Goal: Task Accomplishment & Management: Use online tool/utility

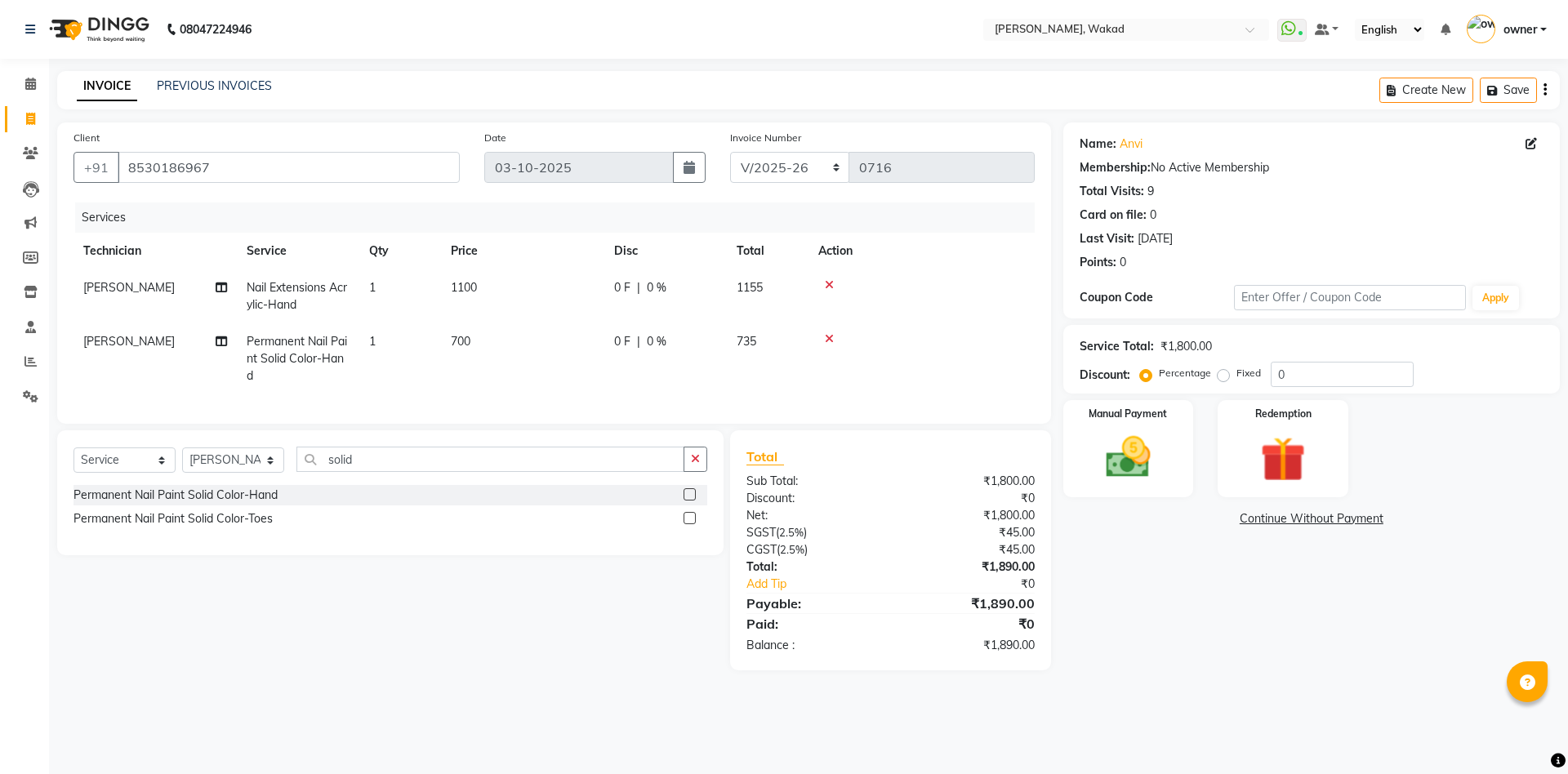
select select "7711"
select select "service"
select select "91973"
click at [828, 336] on icon at bounding box center [829, 338] width 9 height 11
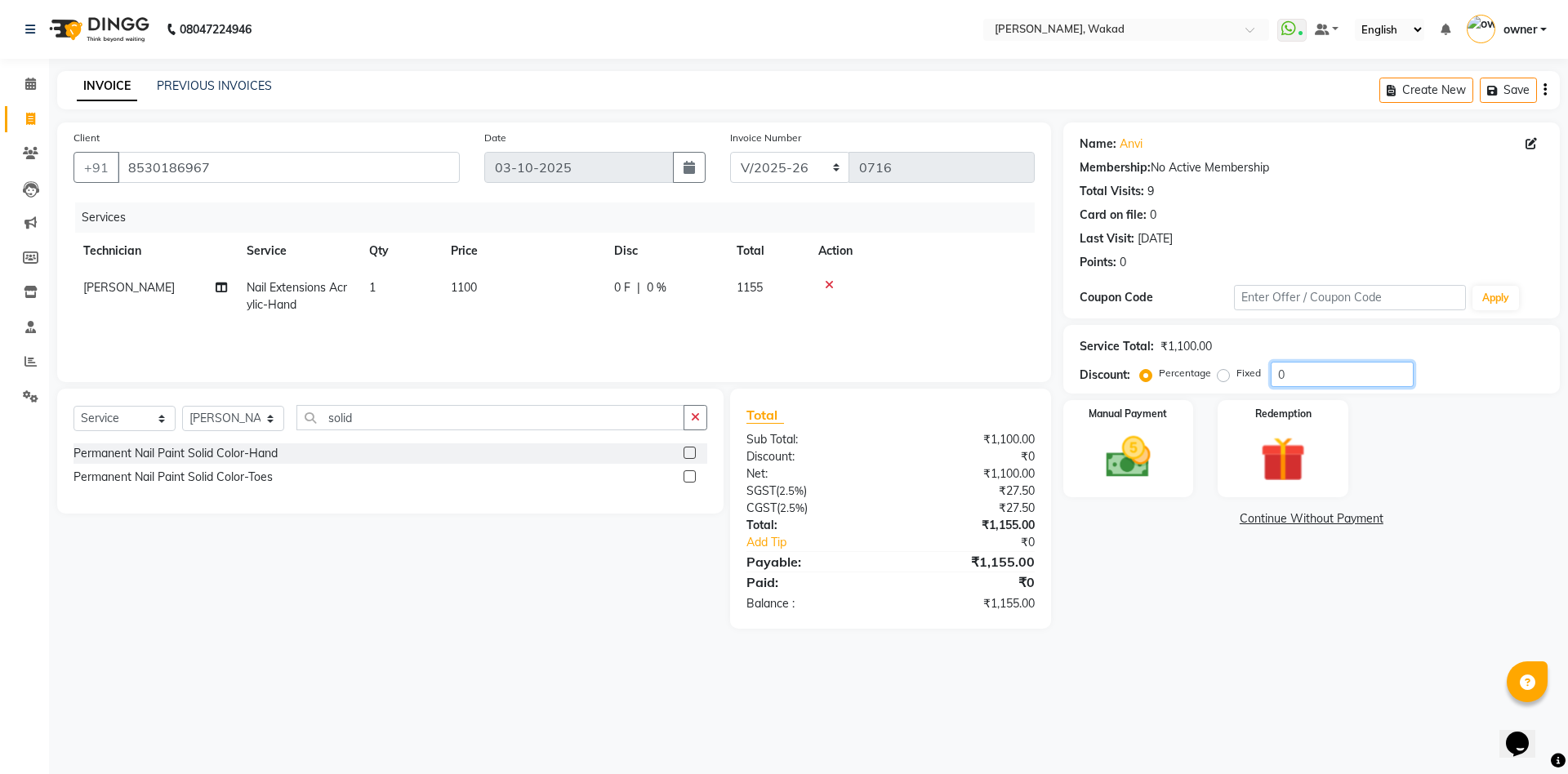
click at [1378, 375] on input "0" at bounding box center [1342, 374] width 143 height 25
type input "20"
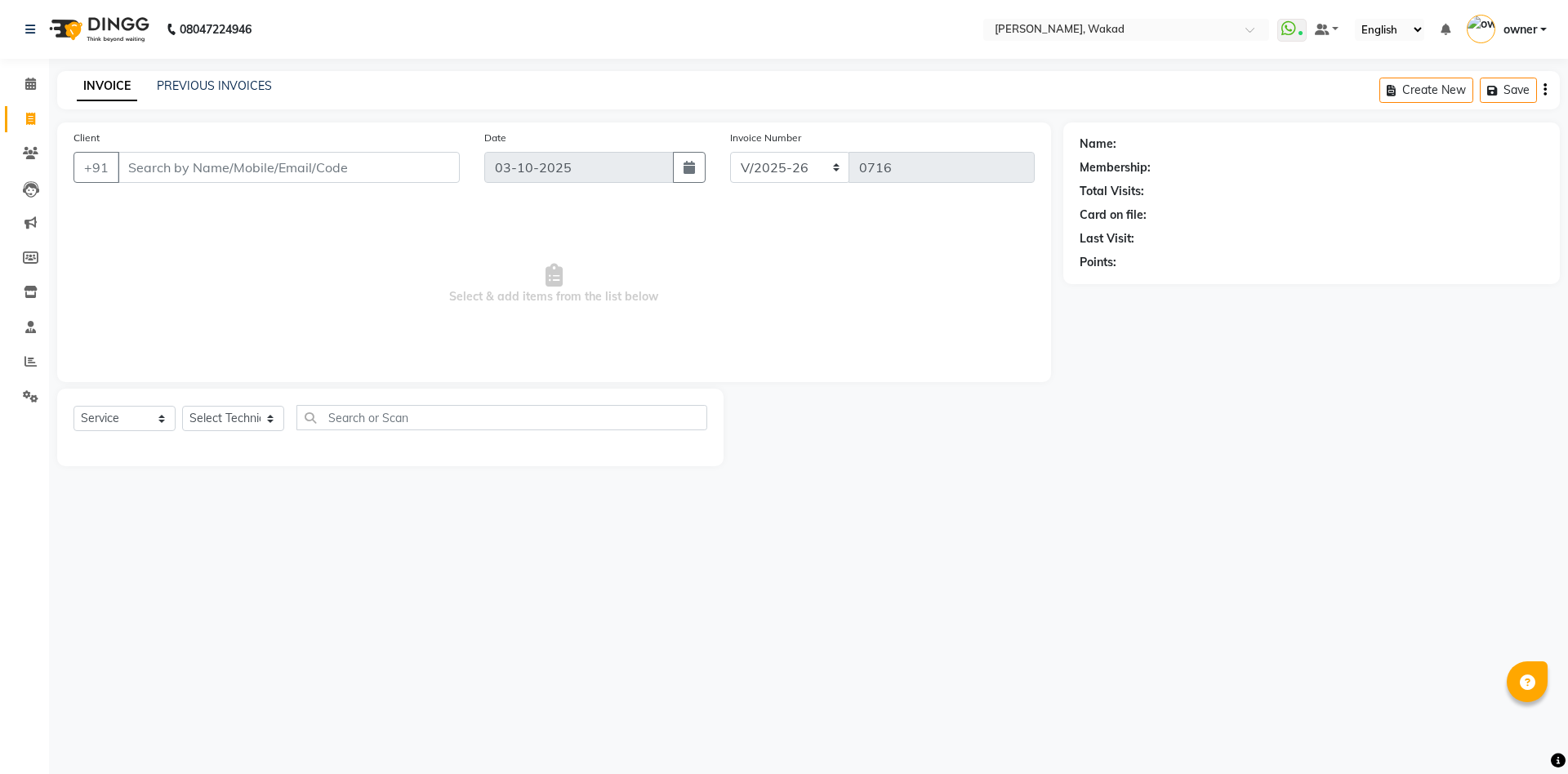
select select "7711"
select select "service"
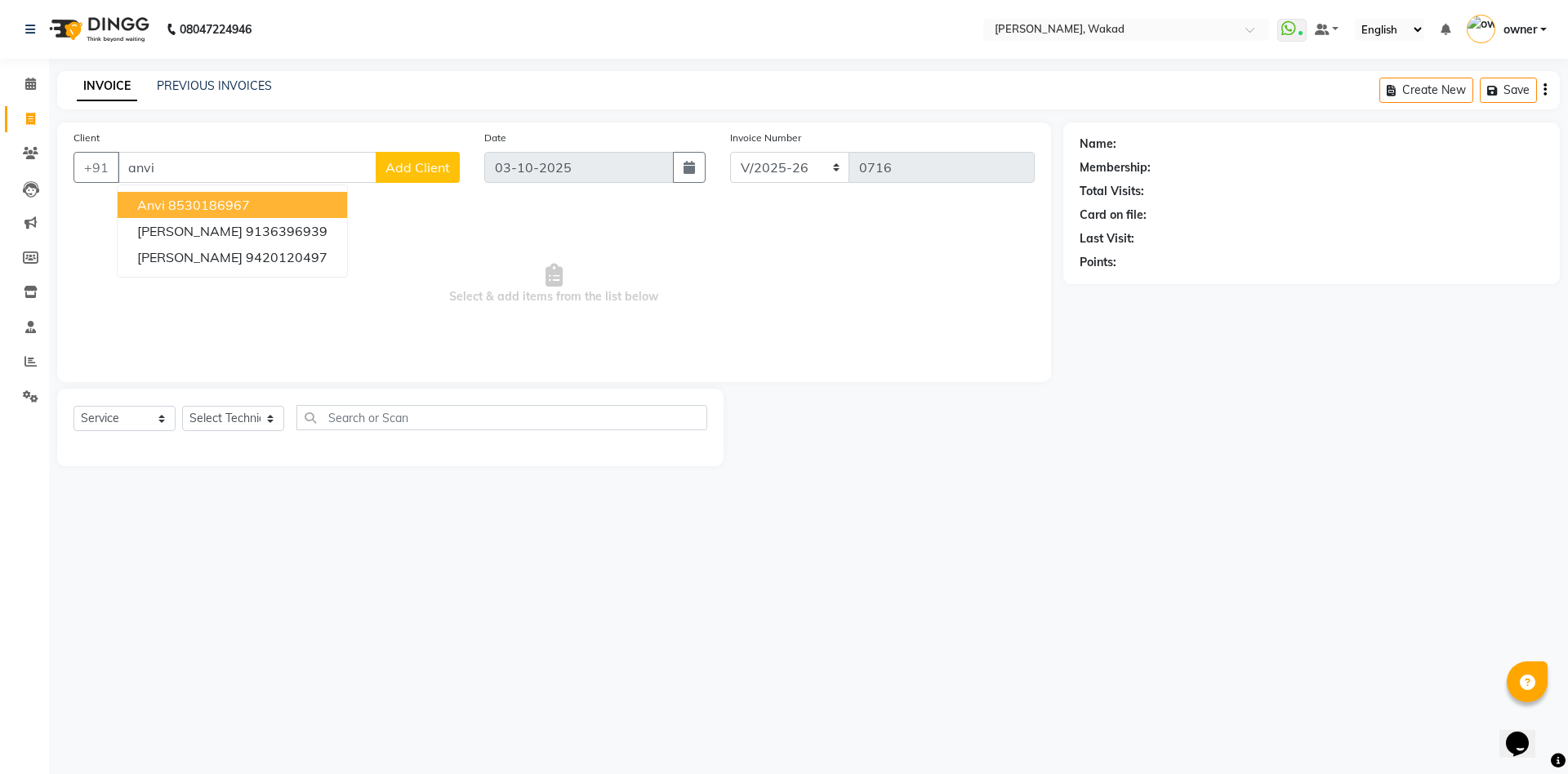
click at [258, 199] on button "anvi 8530186967" at bounding box center [232, 205] width 229 height 26
type input "8530186967"
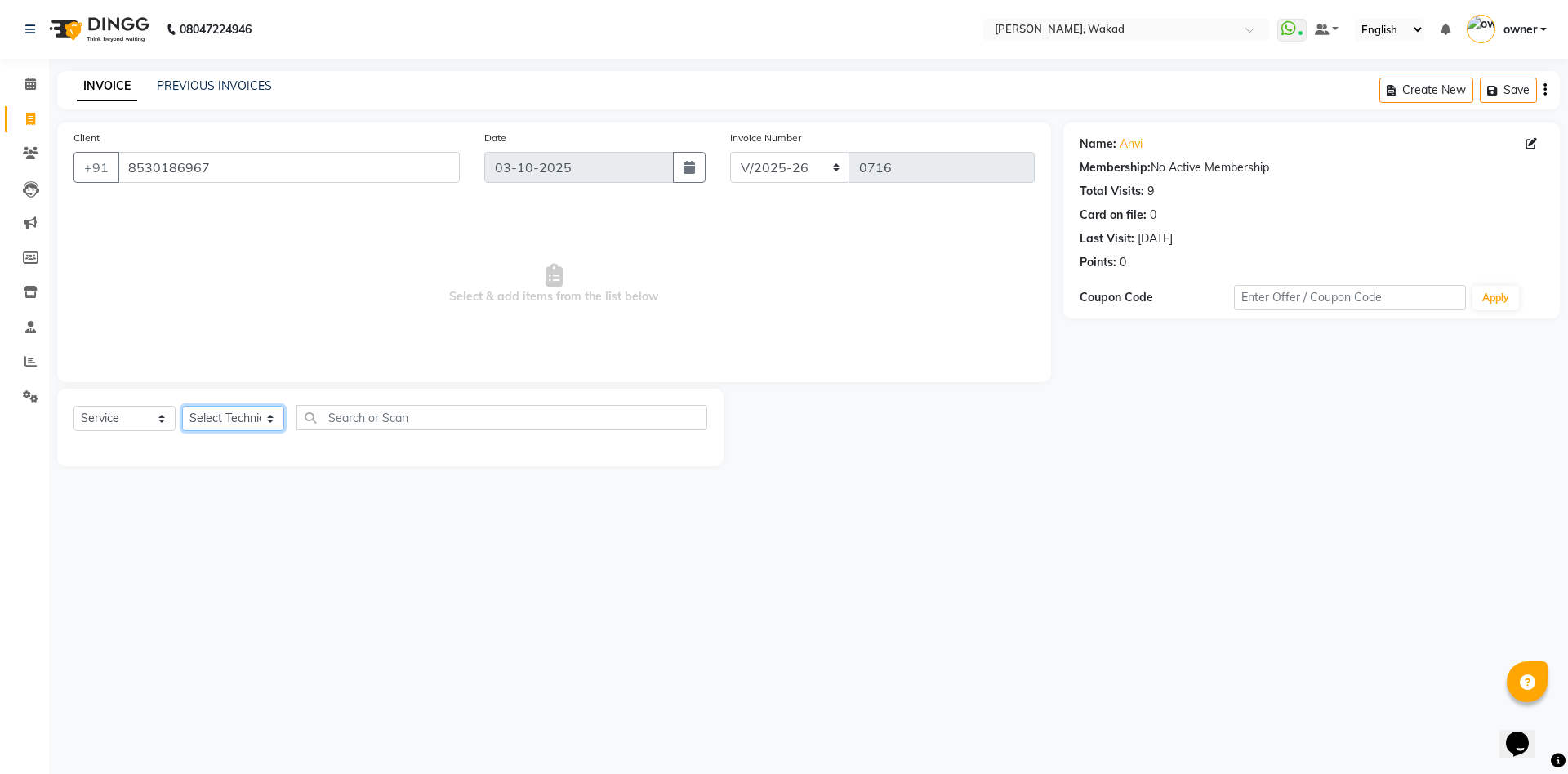
click at [239, 411] on select "Select Technician Atul Thakur DANISH owner Shreya Said" at bounding box center [232, 418] width 102 height 25
select select "91973"
click at [182, 406] on select "Select Technician Atul Thakur DANISH owner Shreya Said" at bounding box center [232, 418] width 102 height 25
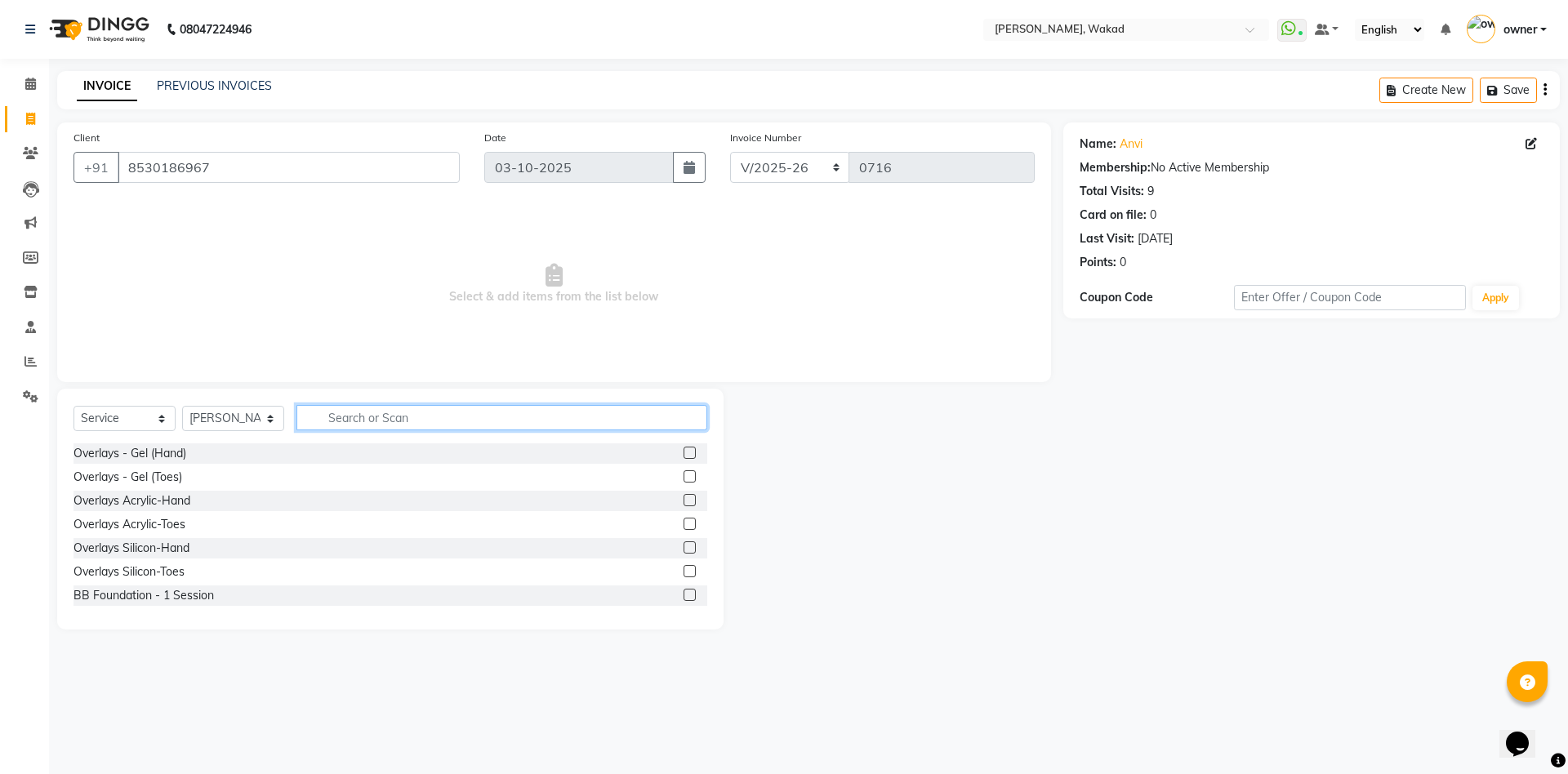
click at [473, 407] on input "text" at bounding box center [501, 417] width 411 height 25
type input "acrylic"
click at [694, 496] on label at bounding box center [690, 500] width 12 height 12
click at [694, 496] on input "checkbox" at bounding box center [689, 501] width 10 height 10
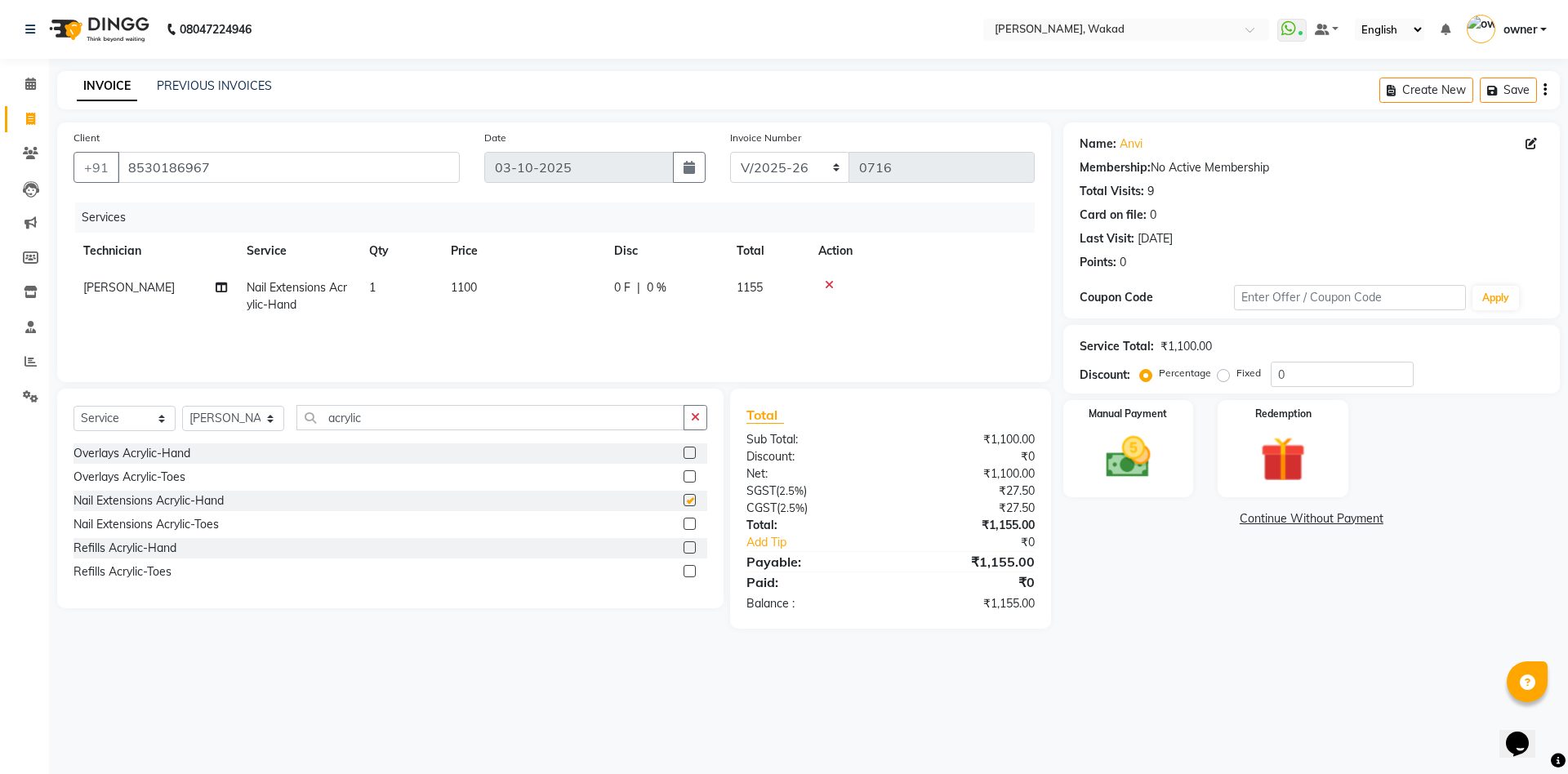
checkbox input "false"
click at [1324, 369] on input "0" at bounding box center [1342, 374] width 143 height 25
type input "20"
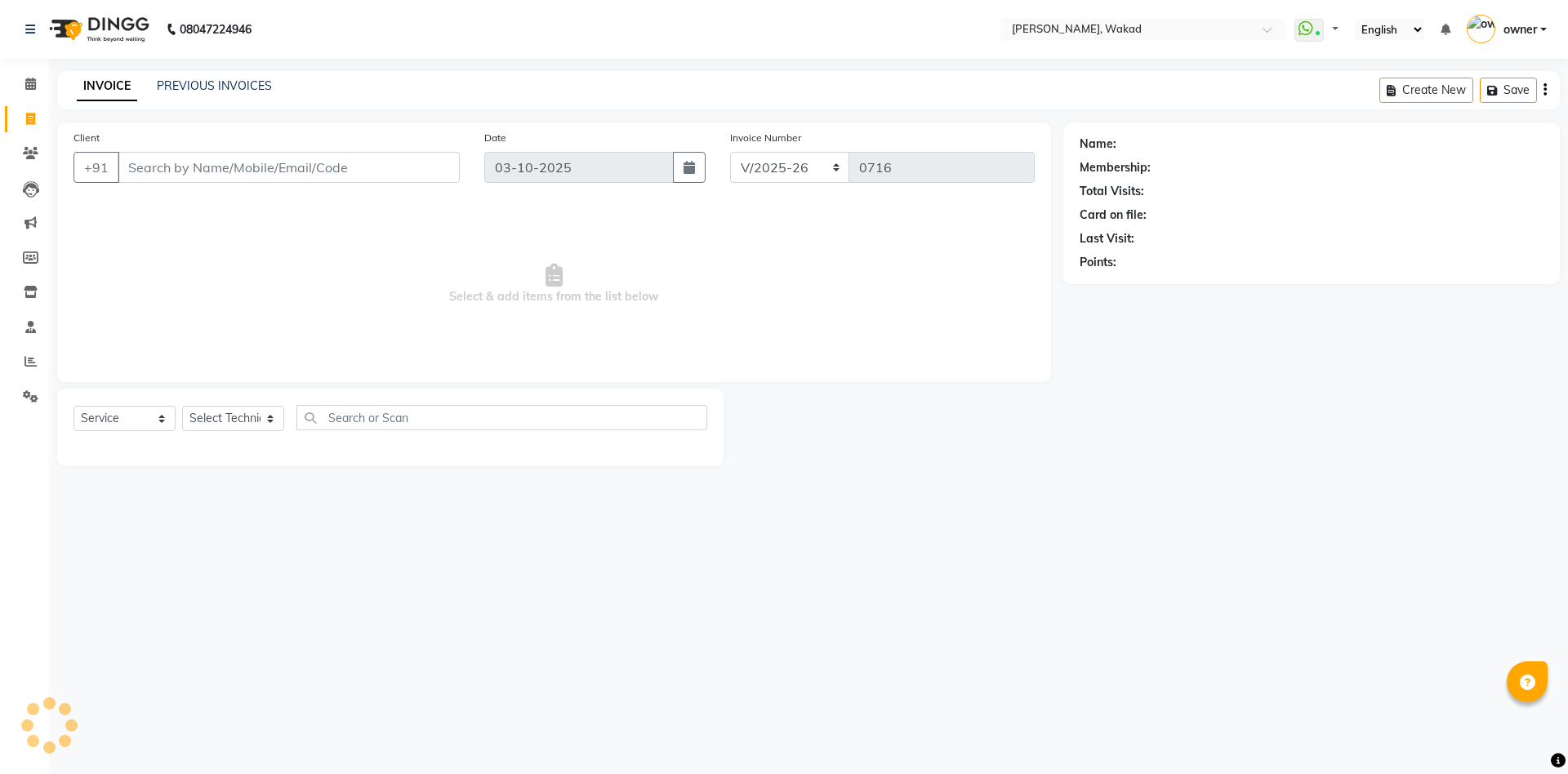
select select "7711"
select select "service"
click at [259, 164] on input "Client" at bounding box center [288, 167] width 342 height 31
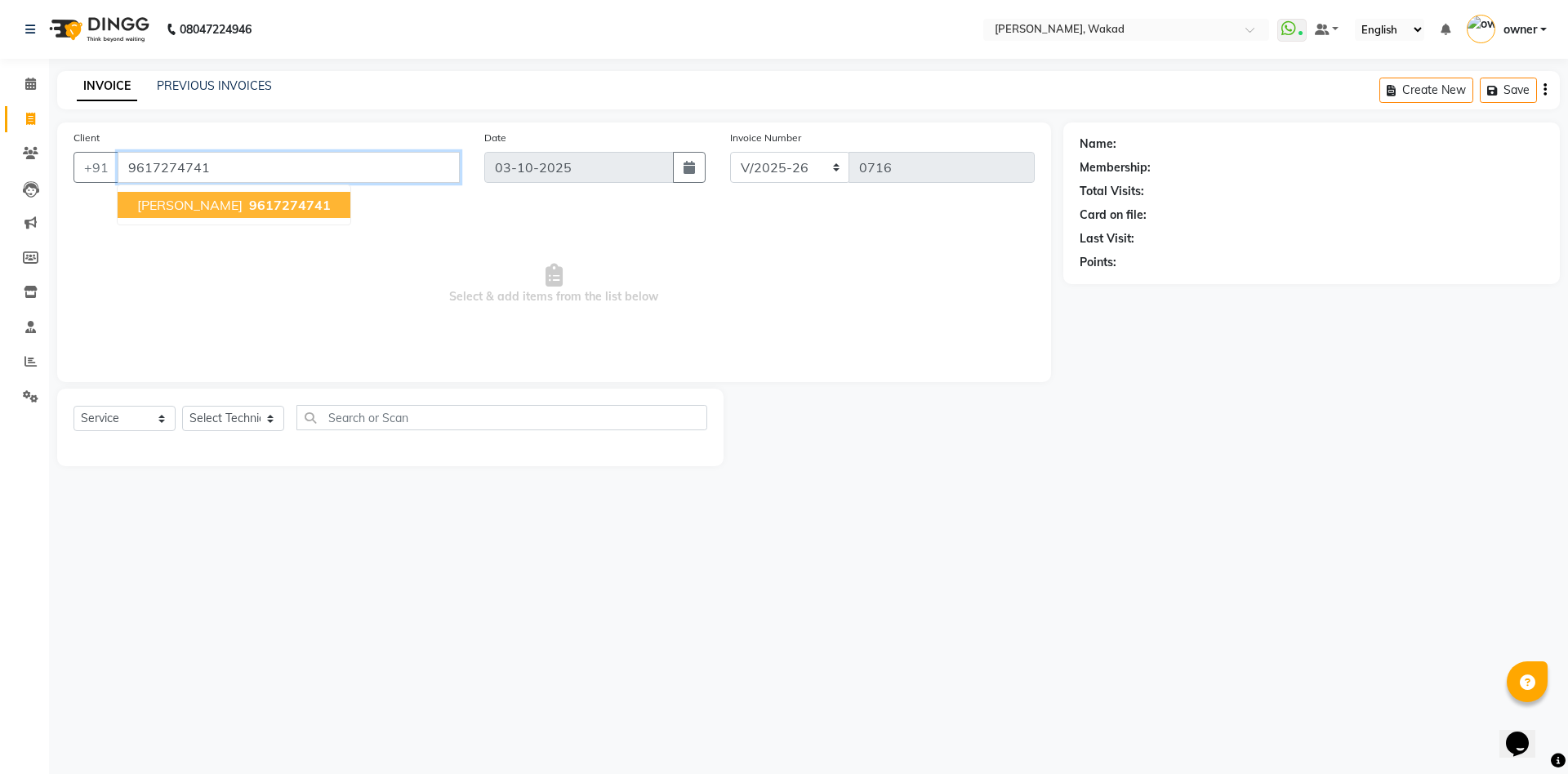
type input "9617274741"
click at [249, 207] on span "9617274741" at bounding box center [289, 205] width 82 height 16
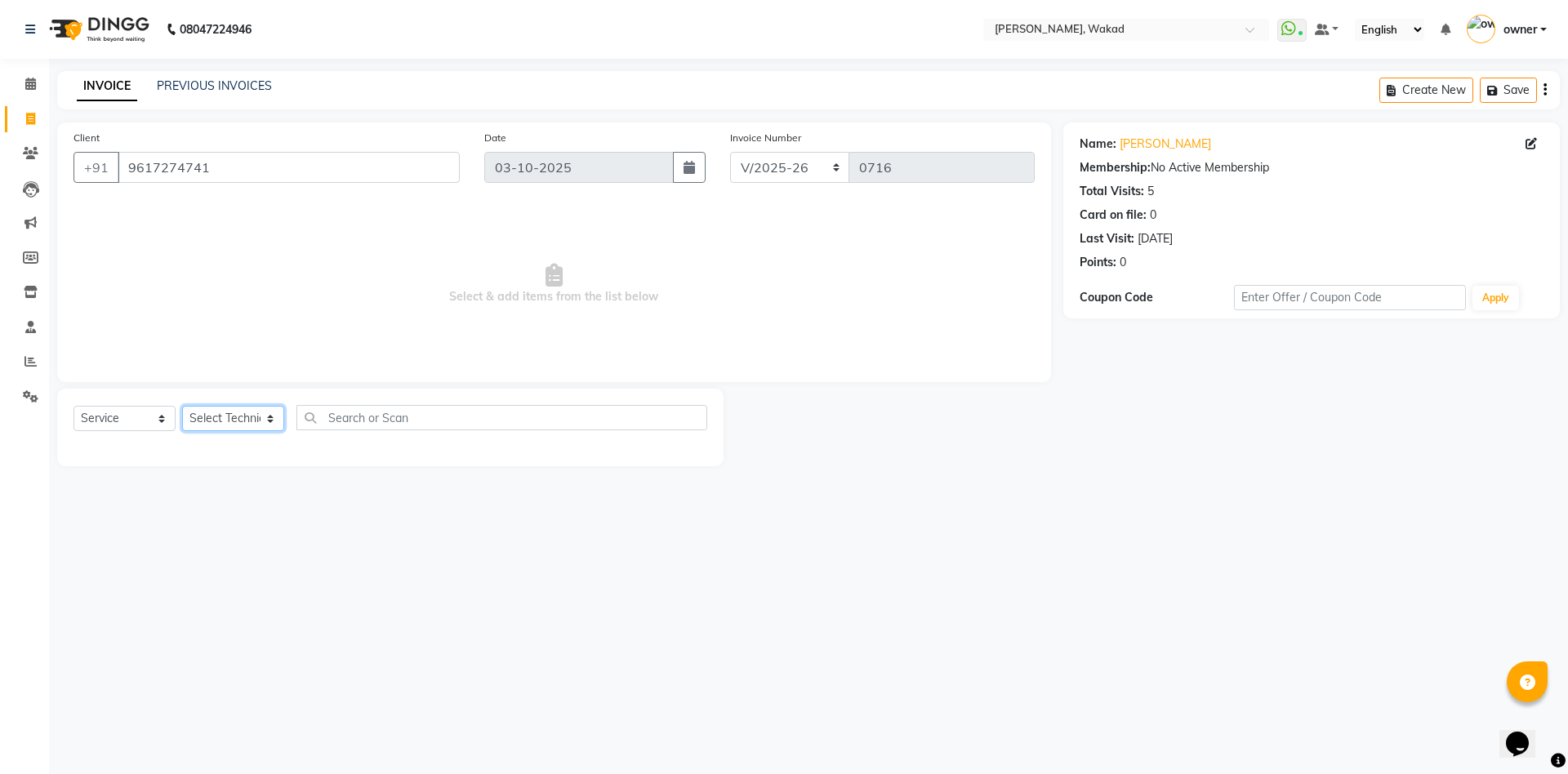
click at [238, 412] on select "Select Technician Atul Thakur DANISH owner Shreya Said" at bounding box center [232, 418] width 102 height 25
select select "88369"
click at [182, 406] on select "Select Technician Atul Thakur DANISH owner Shreya Said" at bounding box center [232, 418] width 102 height 25
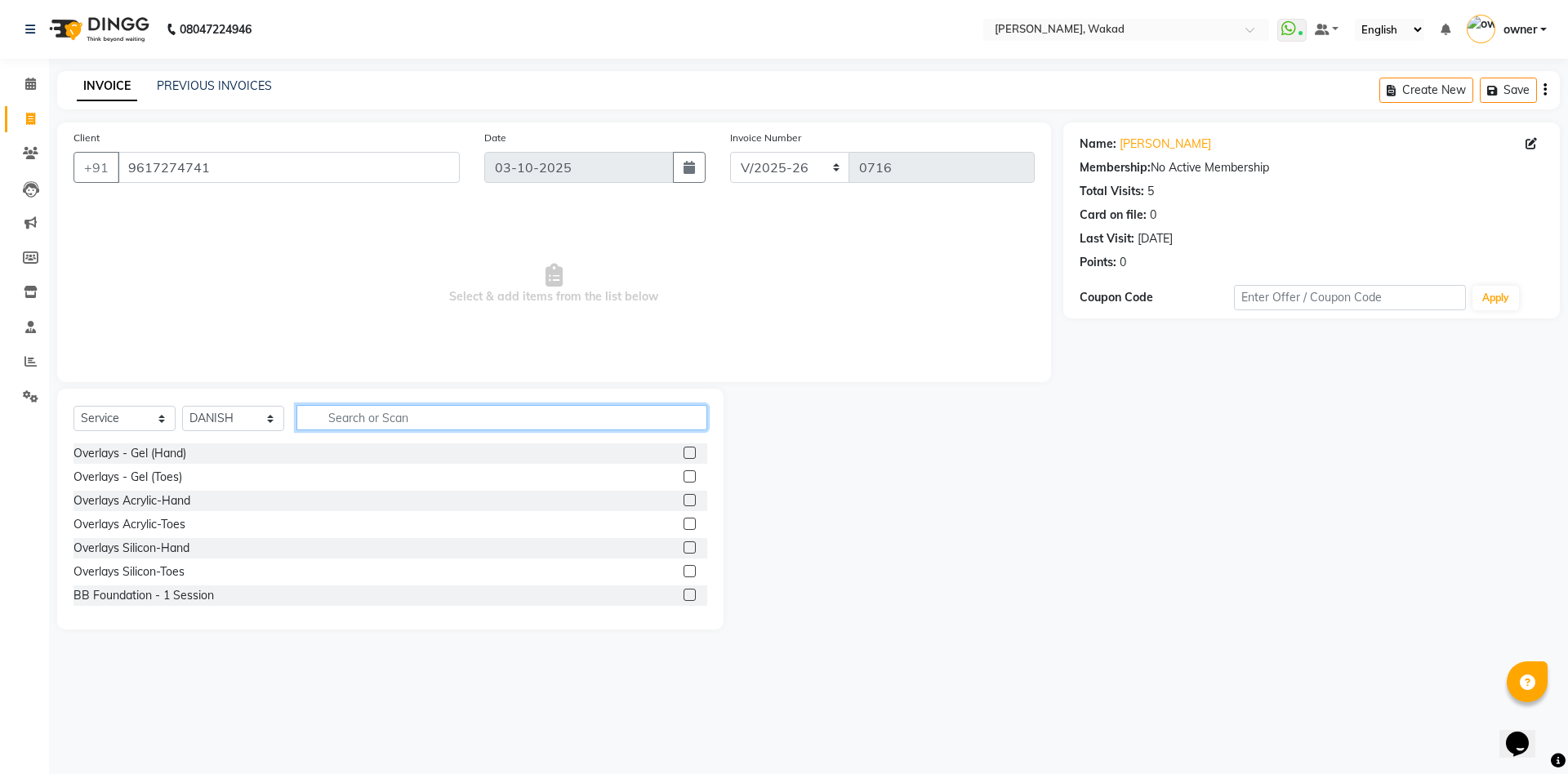
click at [453, 418] on input "text" at bounding box center [501, 417] width 411 height 25
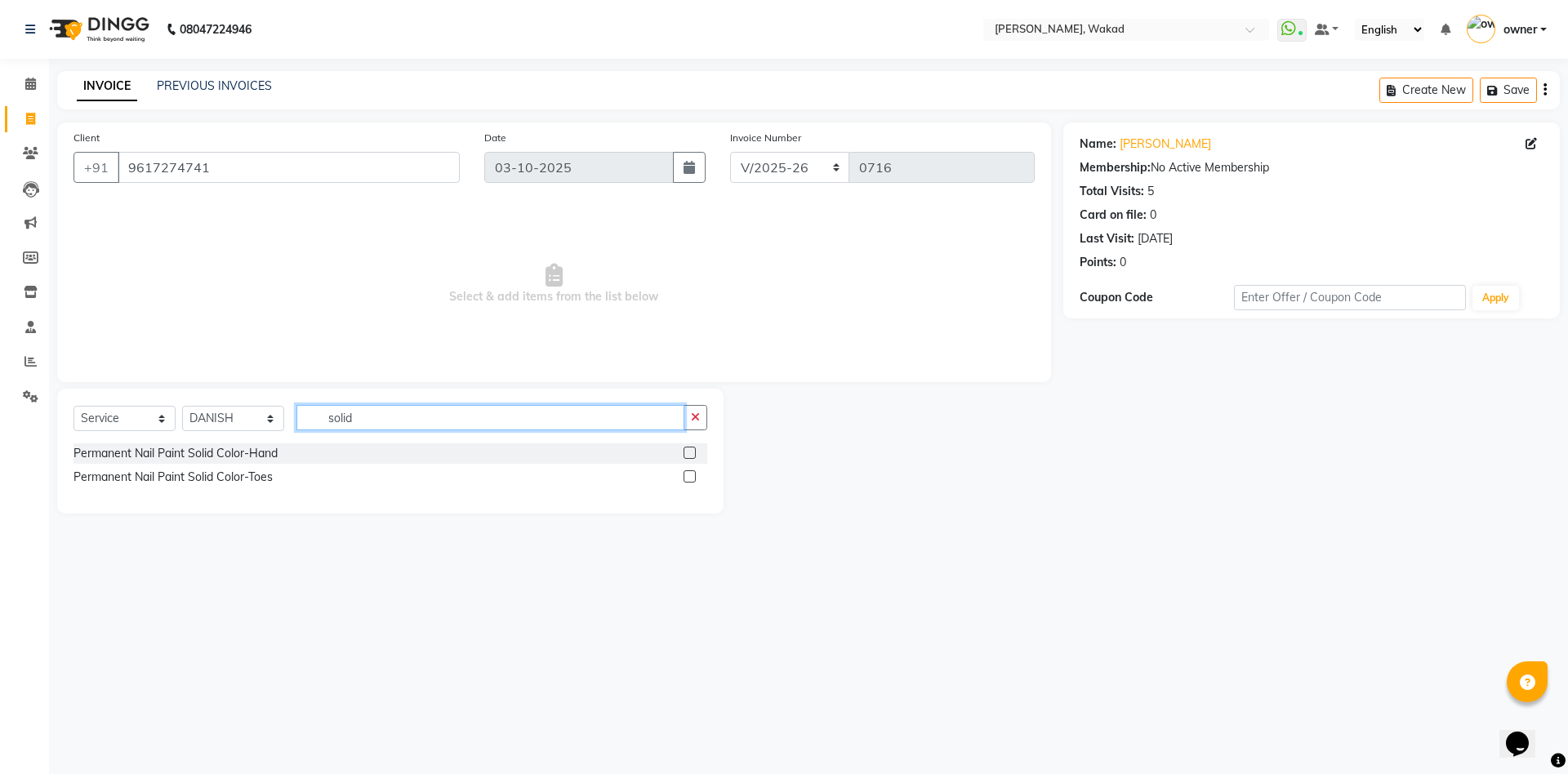
type input "solid"
click at [697, 449] on div at bounding box center [695, 454] width 23 height 21
click at [693, 449] on label at bounding box center [690, 453] width 12 height 12
click at [693, 449] on input "checkbox" at bounding box center [689, 454] width 10 height 10
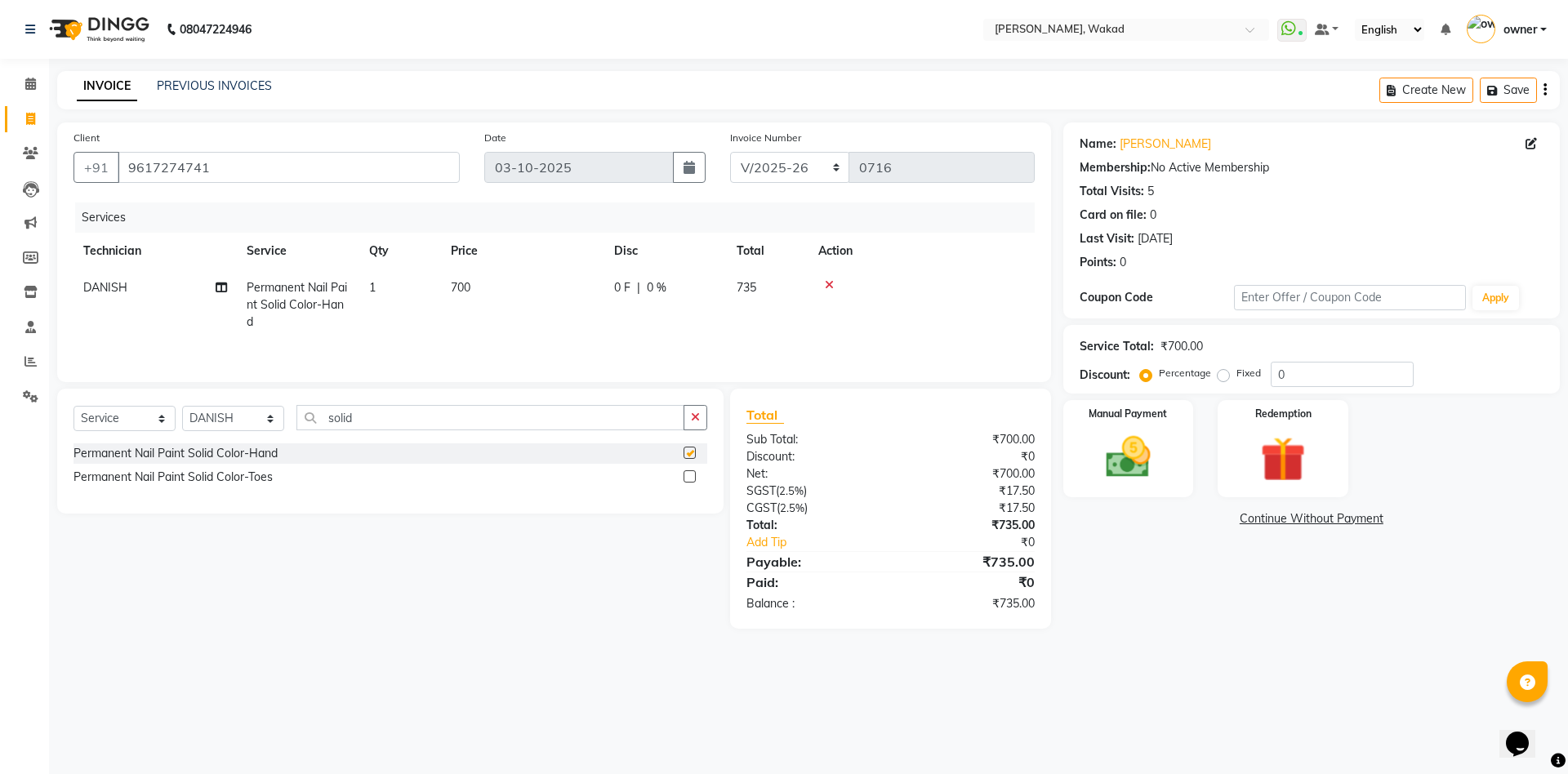
checkbox input "false"
click at [617, 430] on input "solid" at bounding box center [490, 417] width 387 height 25
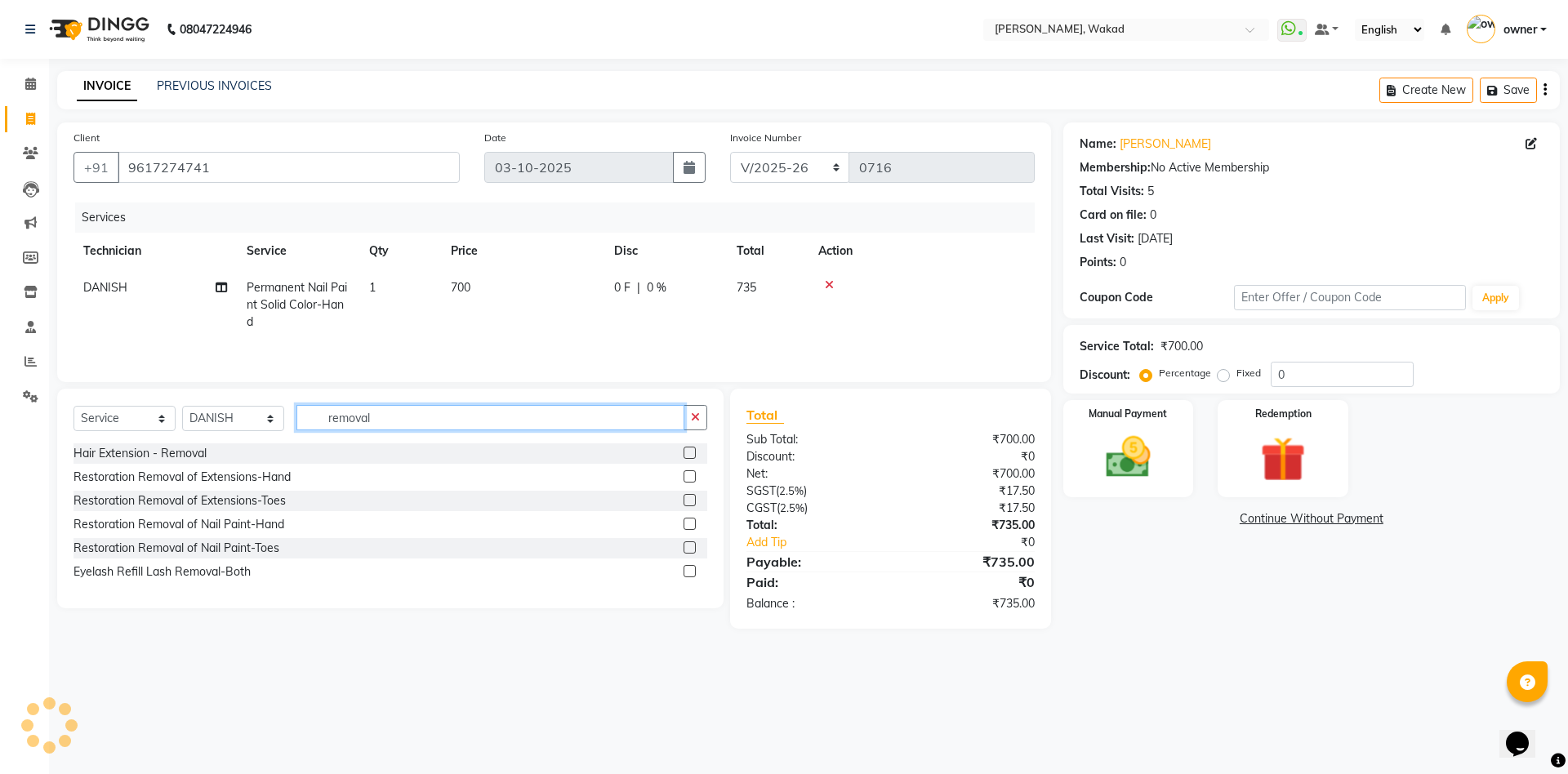
type input "removal"
click at [689, 525] on label at bounding box center [690, 523] width 12 height 12
click at [689, 525] on input "checkbox" at bounding box center [689, 524] width 10 height 10
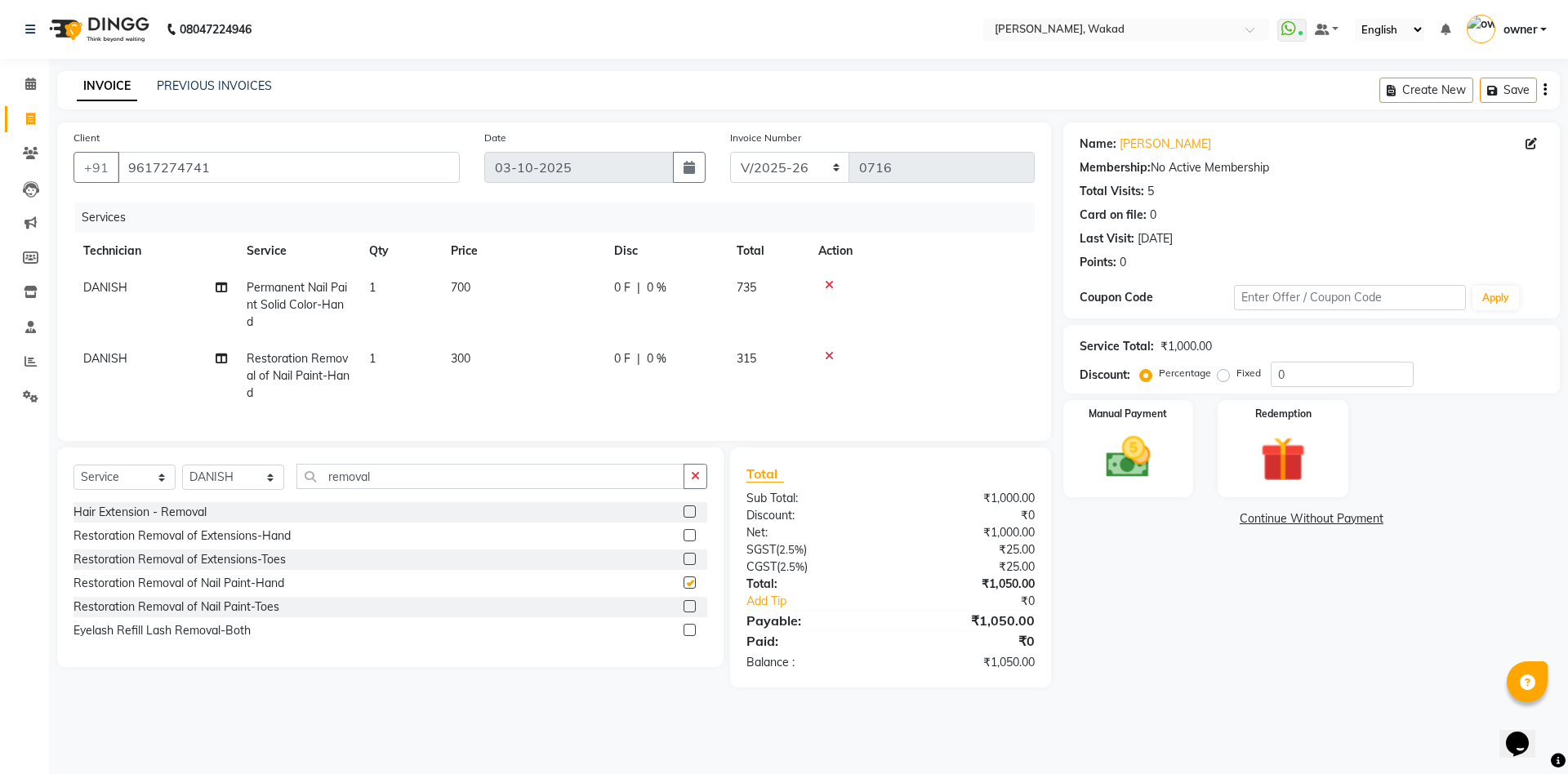
checkbox input "false"
click at [472, 362] on td "300" at bounding box center [523, 375] width 164 height 71
select select "88369"
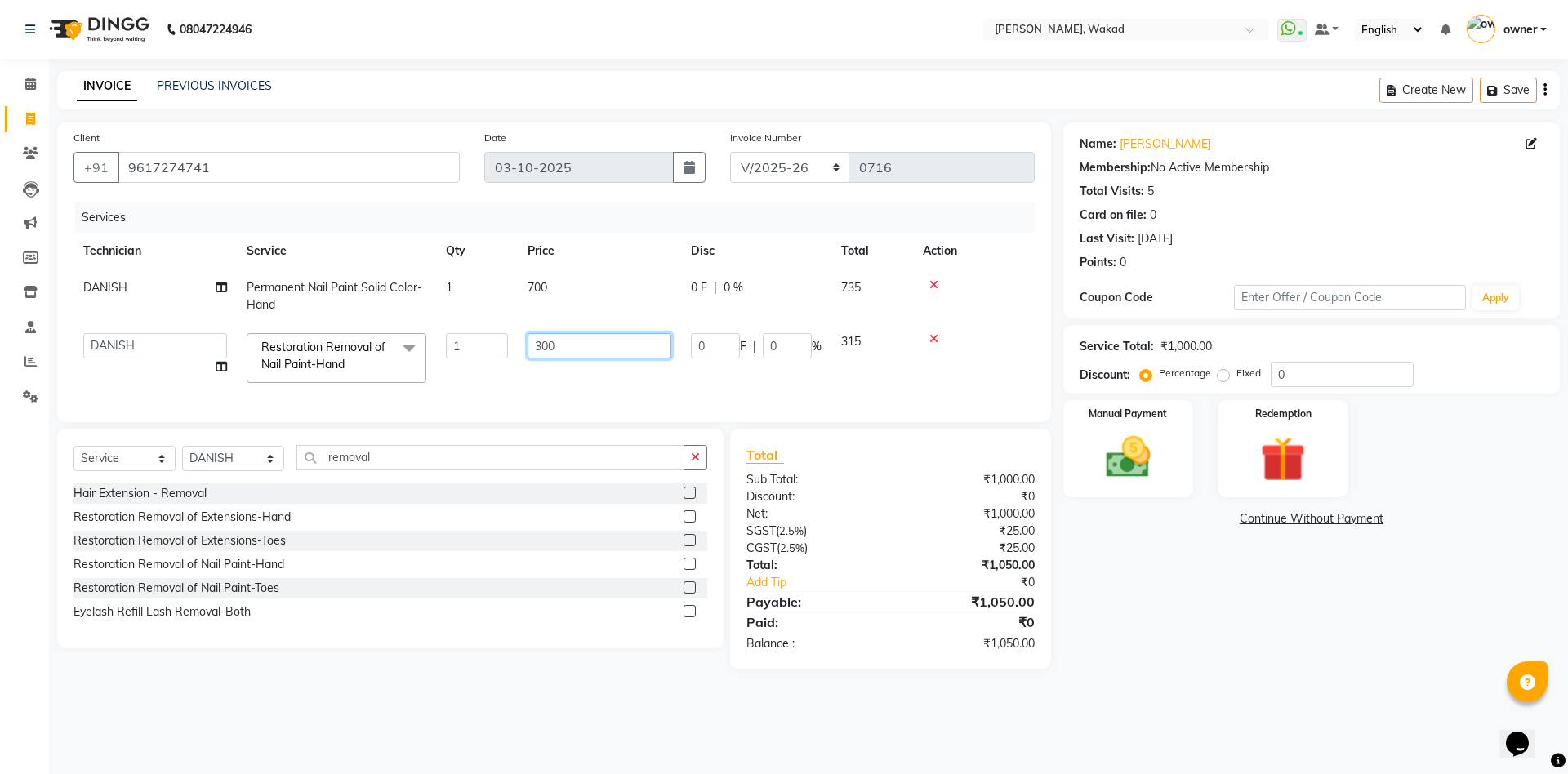
click at [578, 339] on input "300" at bounding box center [599, 345] width 144 height 25
type input "150"
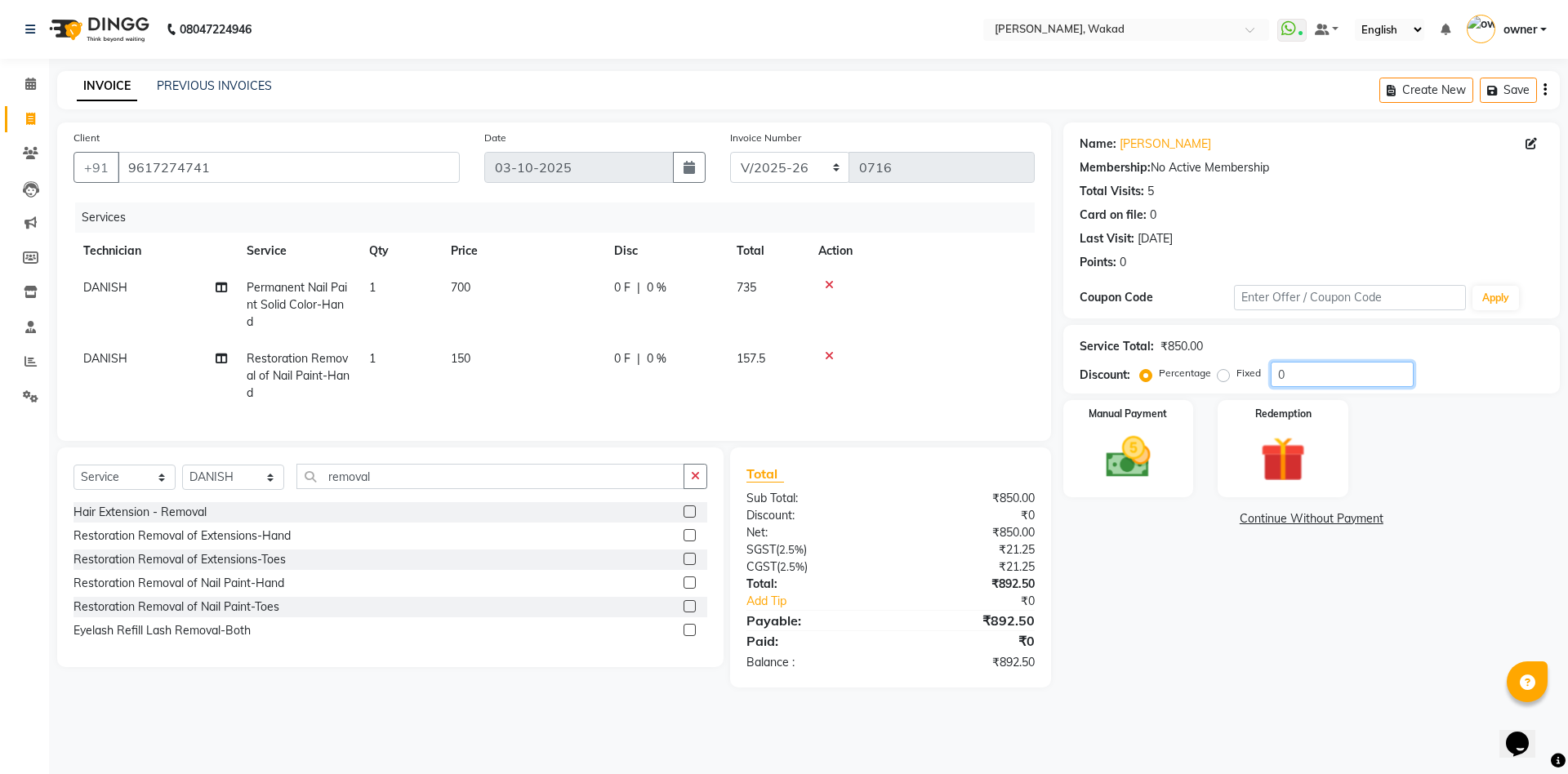
click at [1335, 371] on input "0" at bounding box center [1342, 374] width 143 height 25
